Goal: Information Seeking & Learning: Find specific fact

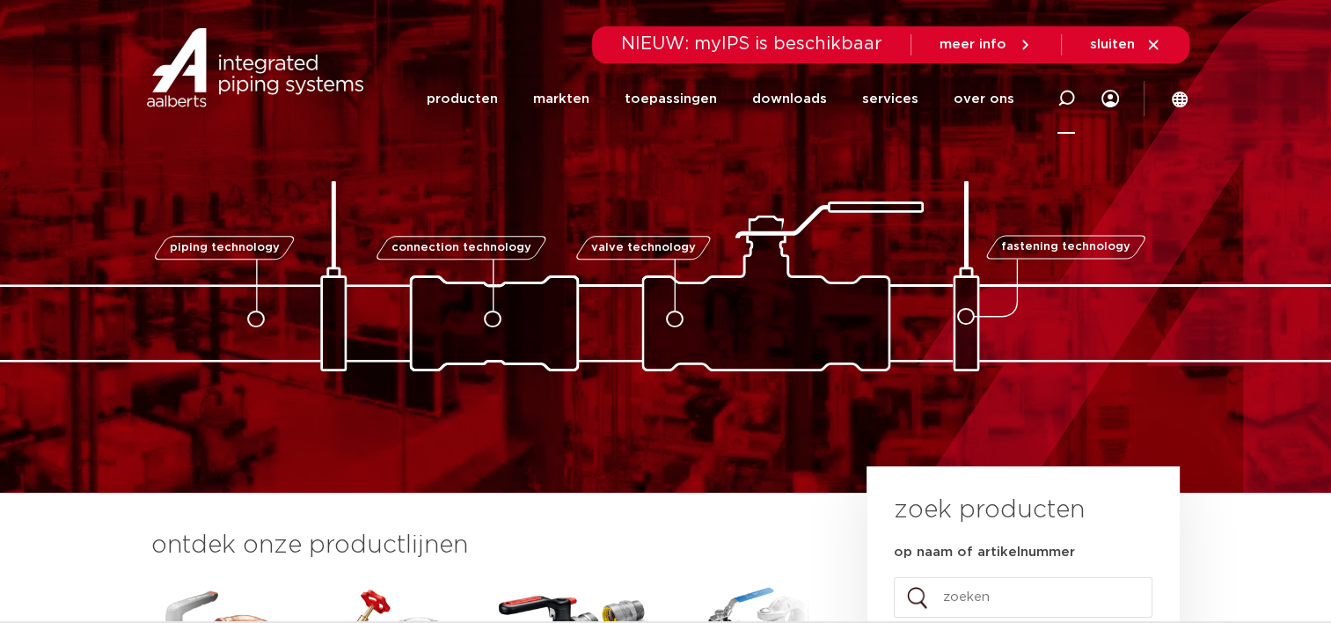
click at [1061, 88] on div at bounding box center [1066, 97] width 18 height 71
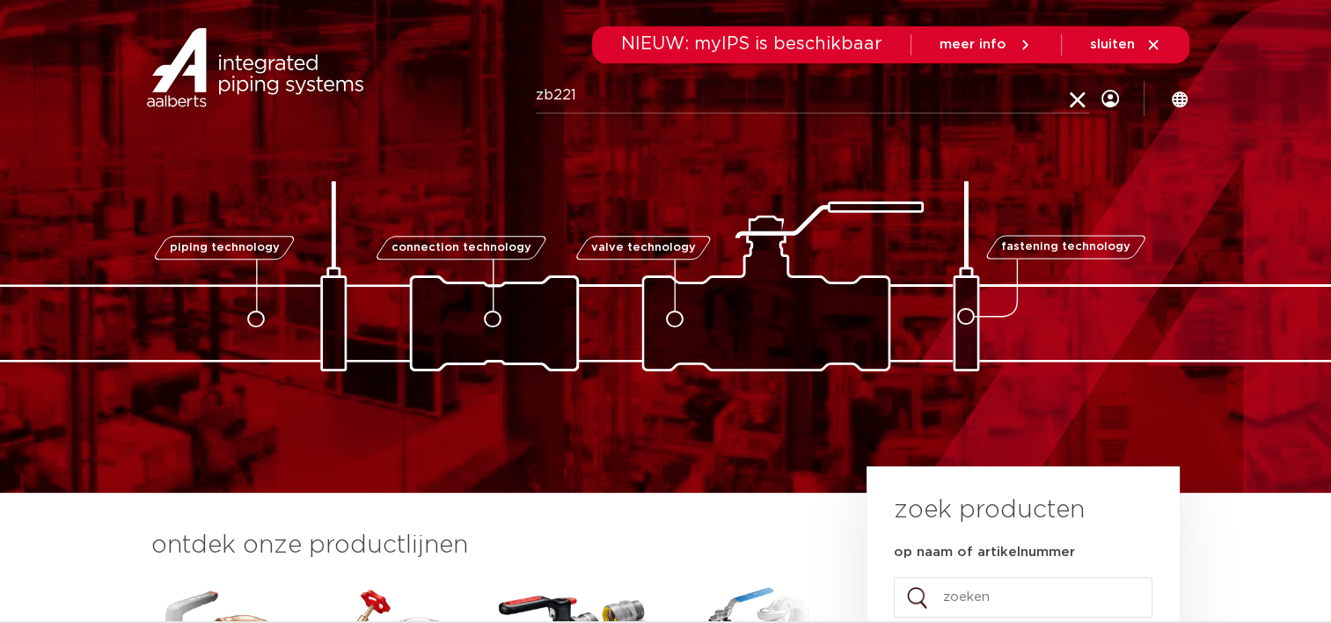
type input "zb221"
click button "Zoeken" at bounding box center [0, 0] width 0 height 0
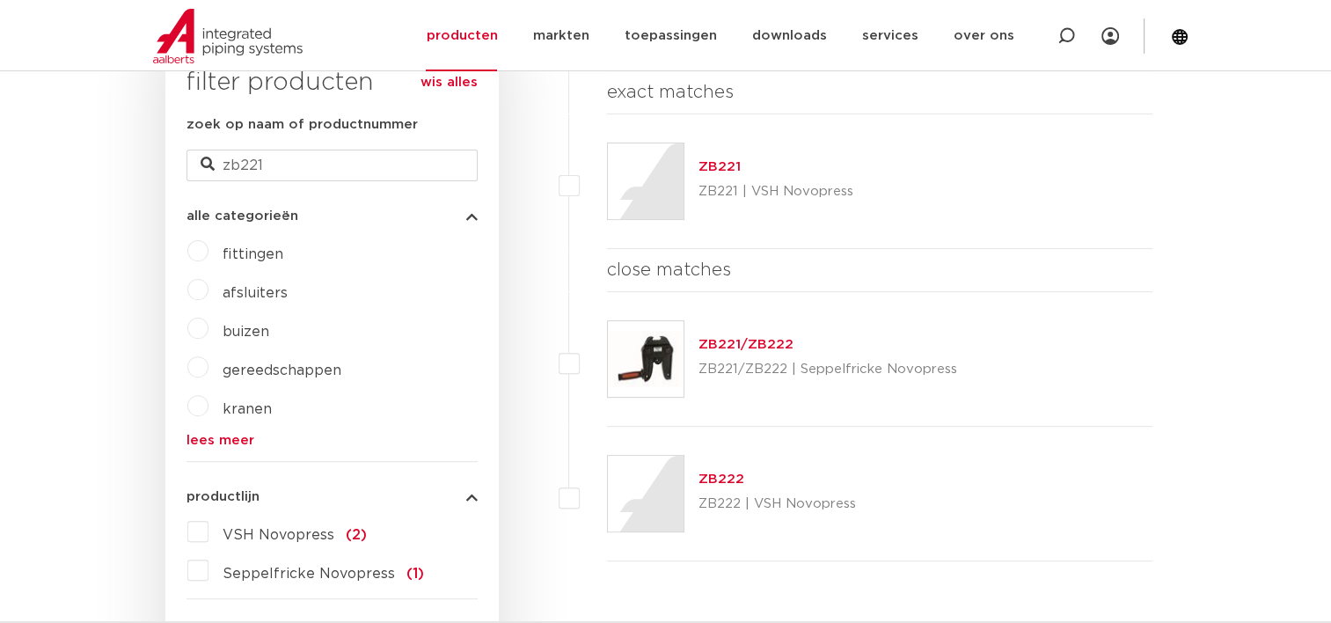
scroll to position [528, 0]
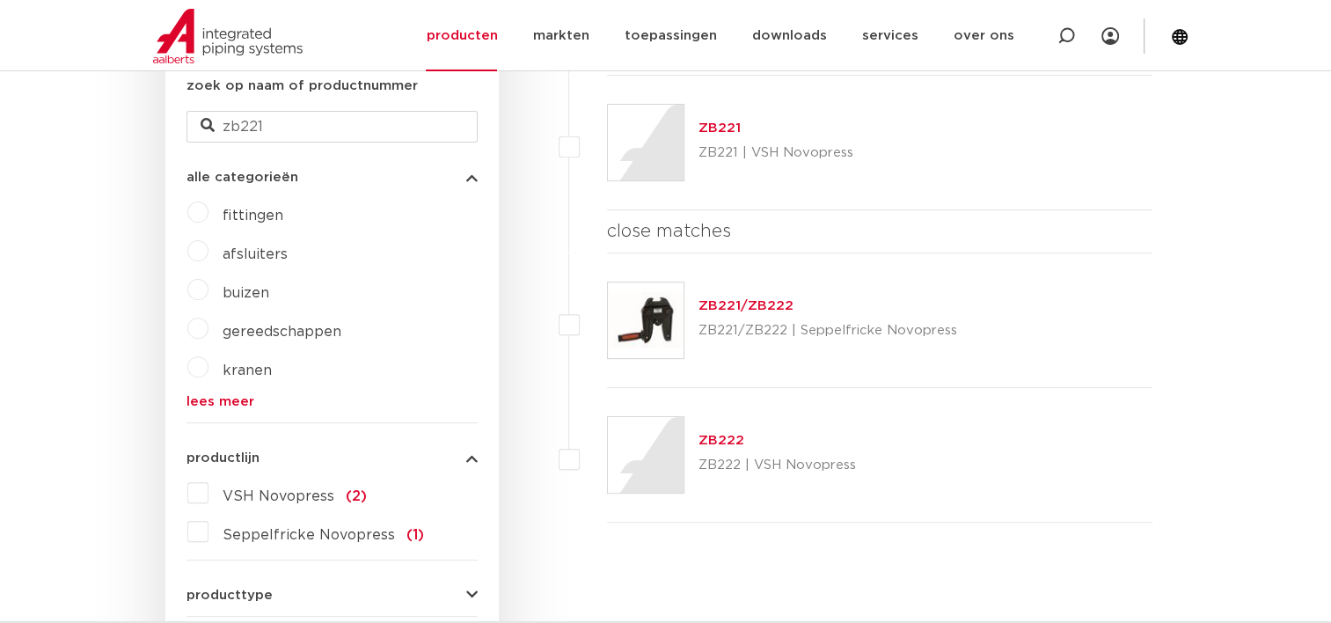
click at [718, 123] on link "ZB221" at bounding box center [720, 127] width 42 height 13
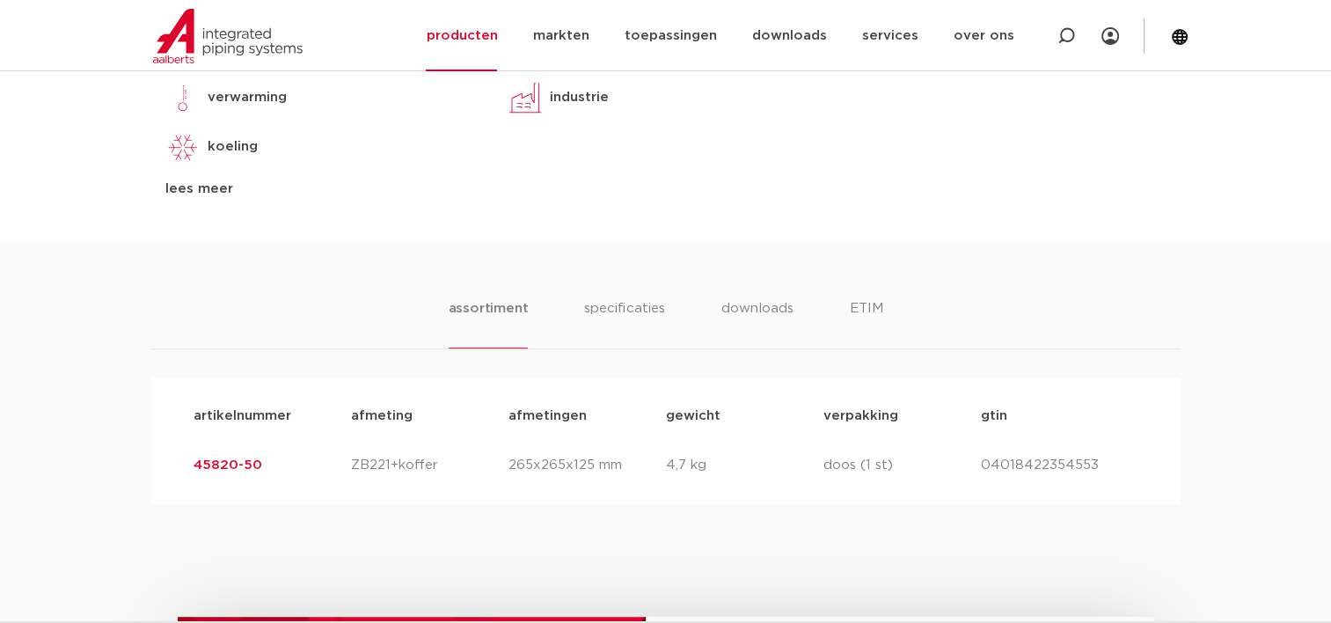
scroll to position [1056, 0]
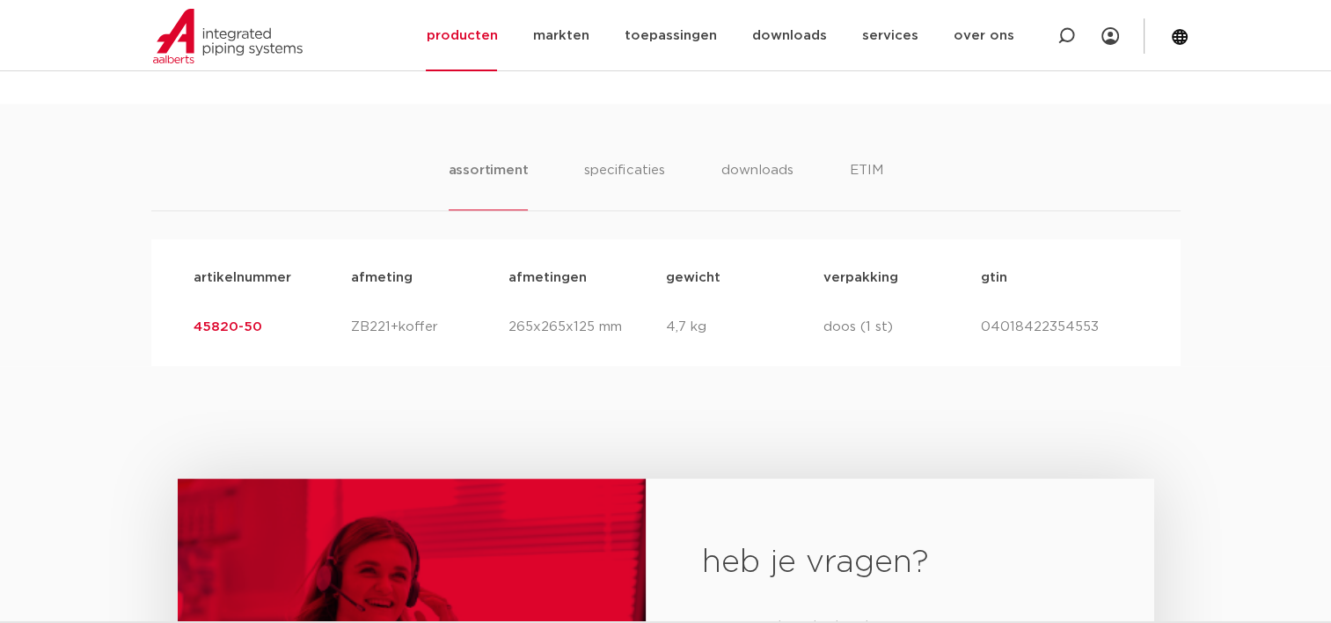
drag, startPoint x: 262, startPoint y: 318, endPoint x: 166, endPoint y: 324, distance: 96.0
click at [166, 324] on div "artikelnummer afmeting afmetingen gewicht verpakking gtin artikelnummer 45820-5…" at bounding box center [665, 302] width 1029 height 127
drag, startPoint x: 166, startPoint y: 324, endPoint x: 250, endPoint y: 421, distance: 128.5
drag, startPoint x: 285, startPoint y: 320, endPoint x: 179, endPoint y: 316, distance: 106.5
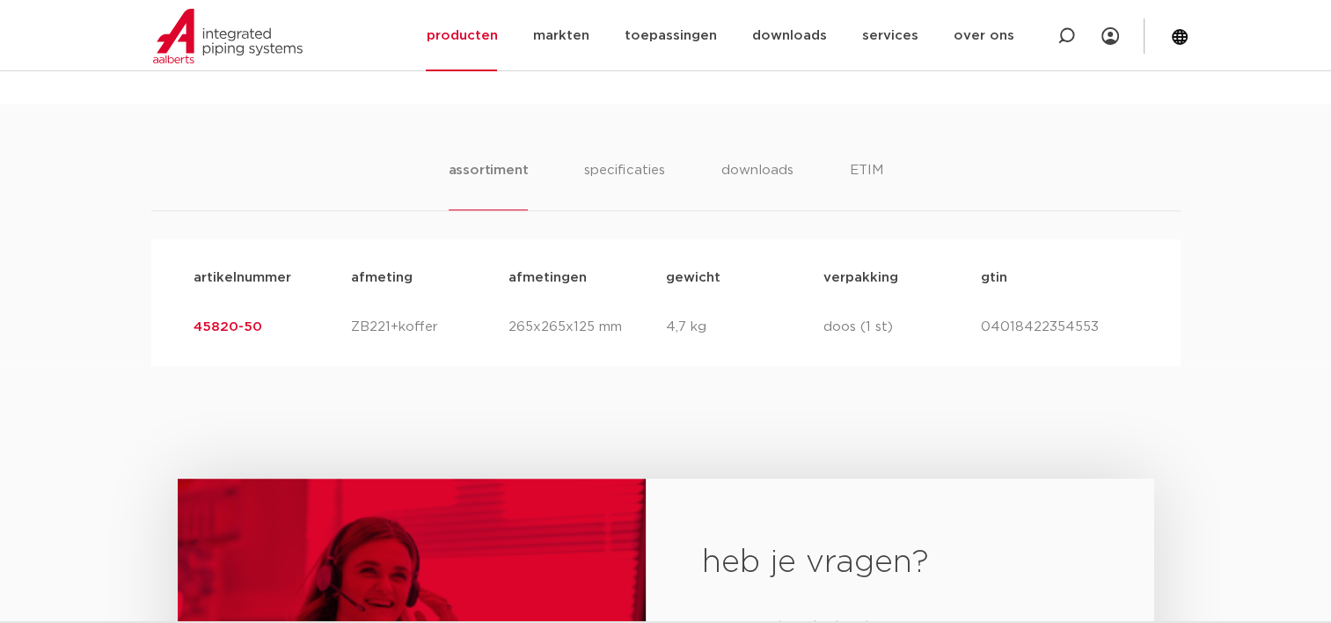
click at [179, 316] on div "artikelnummer 45820-50 afmeting ZB221+koffer afmetingen 265x265x125 mm gewicht …" at bounding box center [665, 327] width 973 height 49
copy link "45820-50"
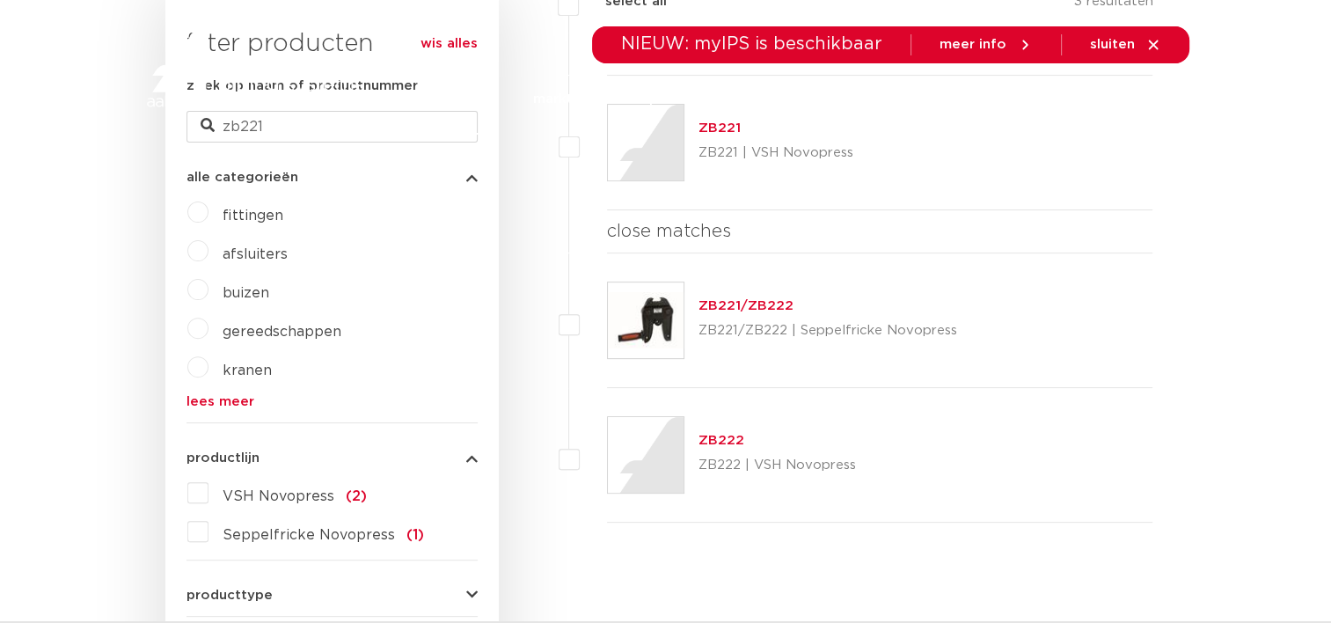
click at [723, 443] on link "ZB222" at bounding box center [722, 440] width 46 height 13
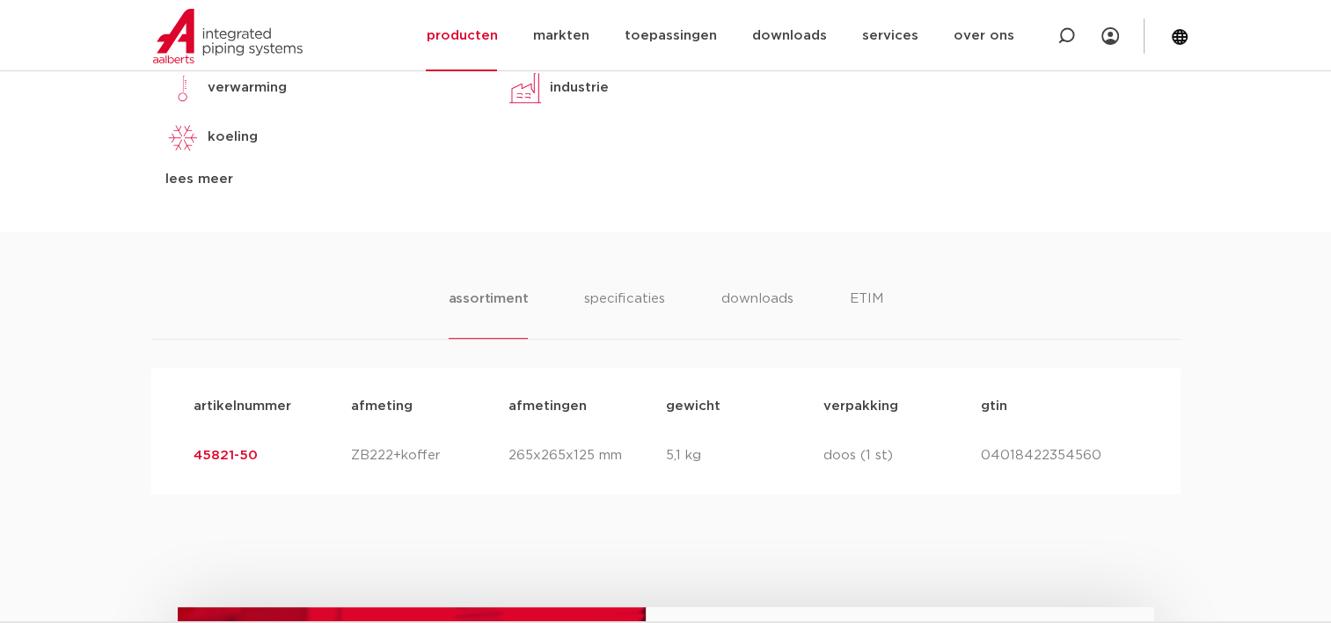
scroll to position [1056, 0]
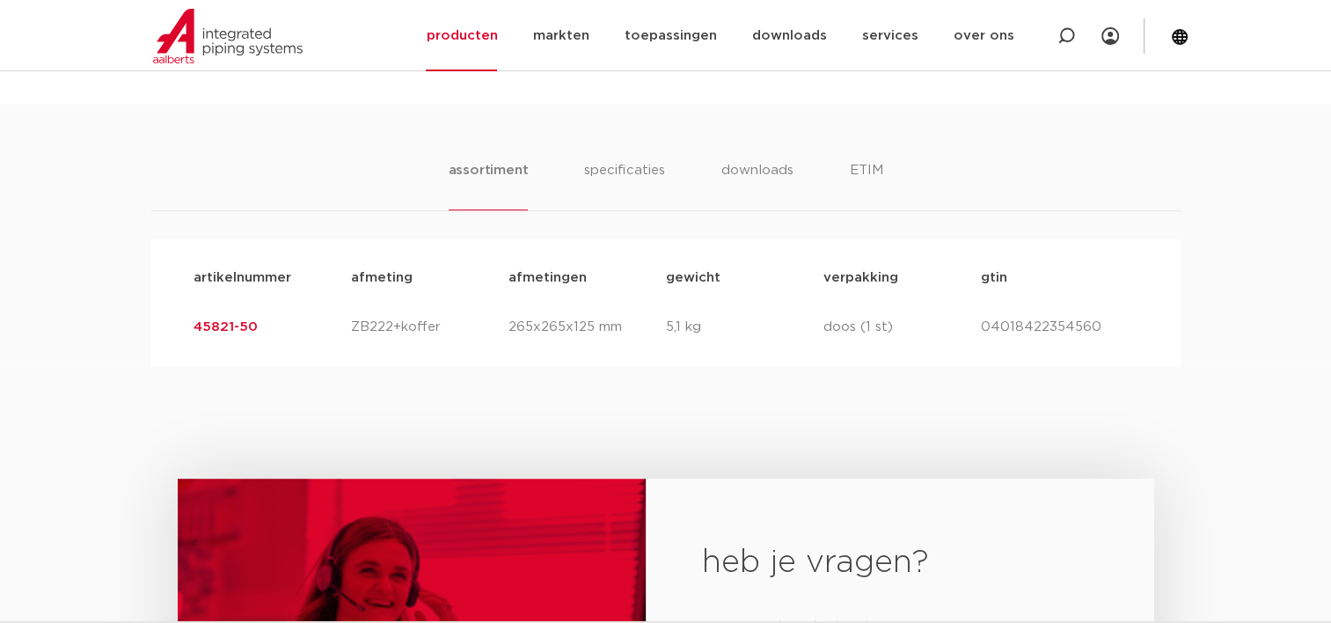
click at [269, 326] on p "45821-50" at bounding box center [272, 327] width 157 height 21
drag, startPoint x: 269, startPoint y: 326, endPoint x: 120, endPoint y: 311, distance: 150.3
click at [120, 311] on div "assortiment specificaties downloads ETIM assortiment specificaties downloads ET…" at bounding box center [665, 235] width 1331 height 262
copy link "45821-50"
